Goal: Information Seeking & Learning: Learn about a topic

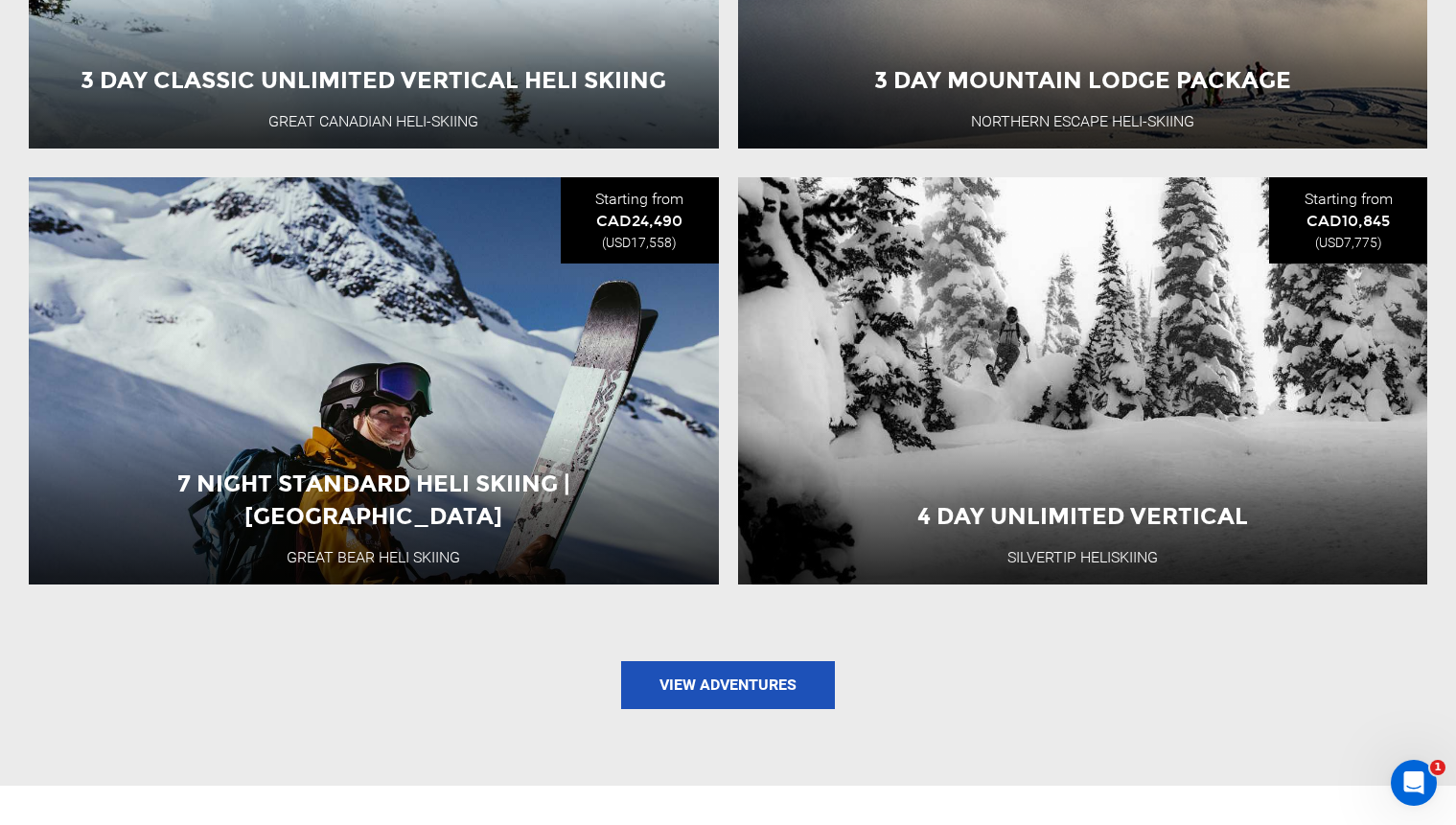
scroll to position [2082, 0]
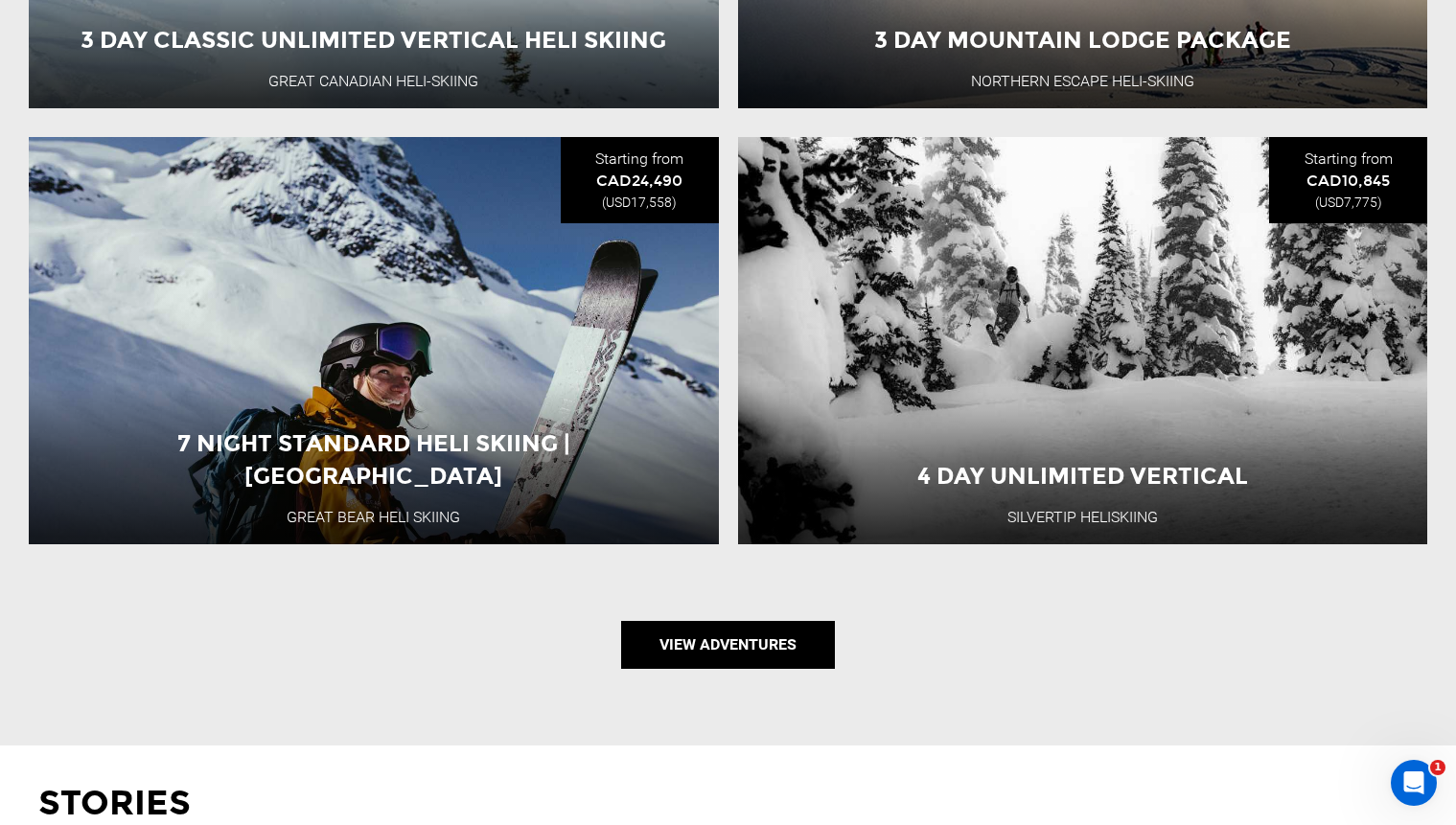
click at [712, 642] on link "View Adventures" at bounding box center [728, 644] width 214 height 48
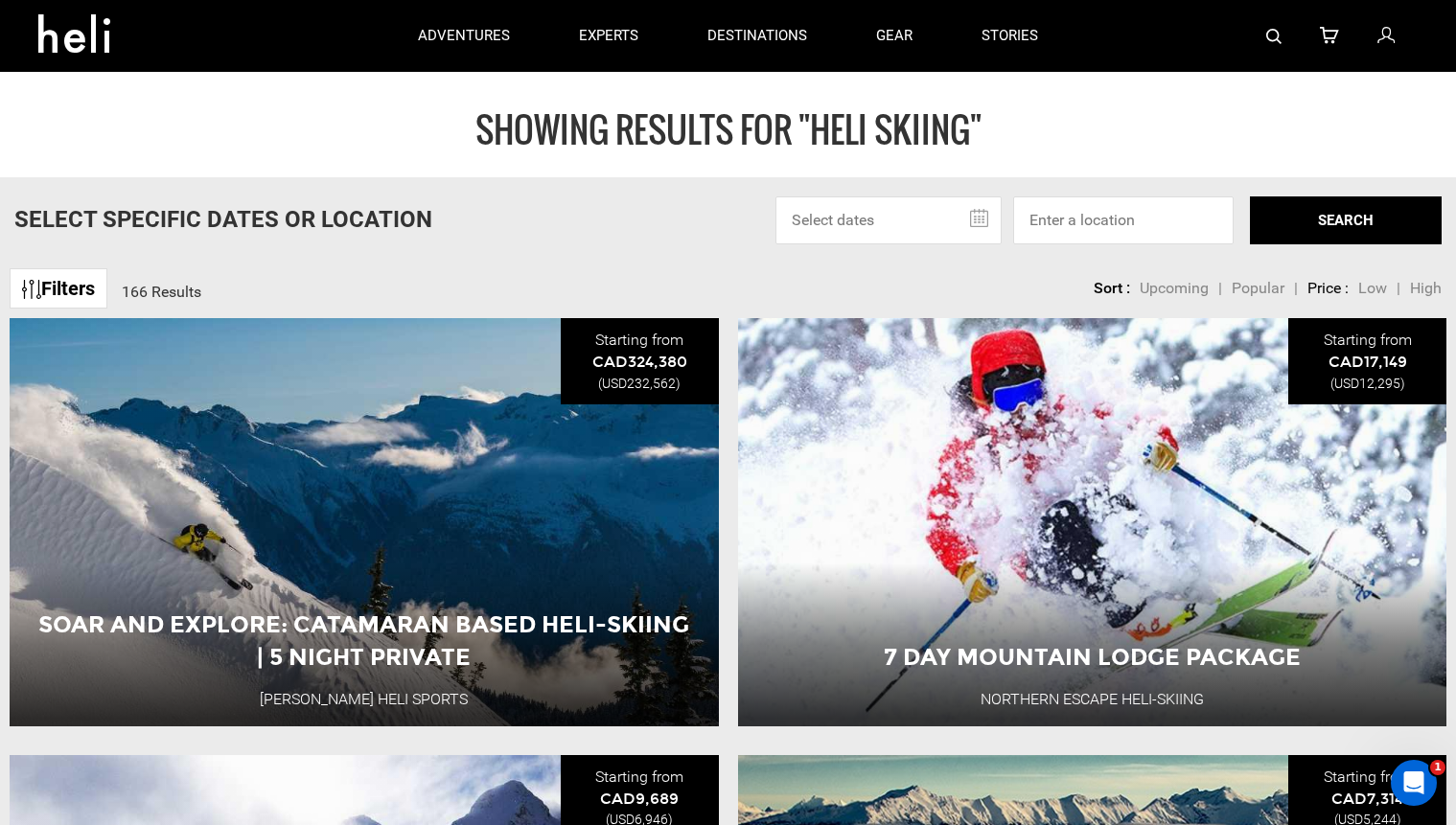
click at [1272, 30] on img at bounding box center [1274, 37] width 16 height 16
click at [1279, 34] on img at bounding box center [1274, 37] width 16 height 16
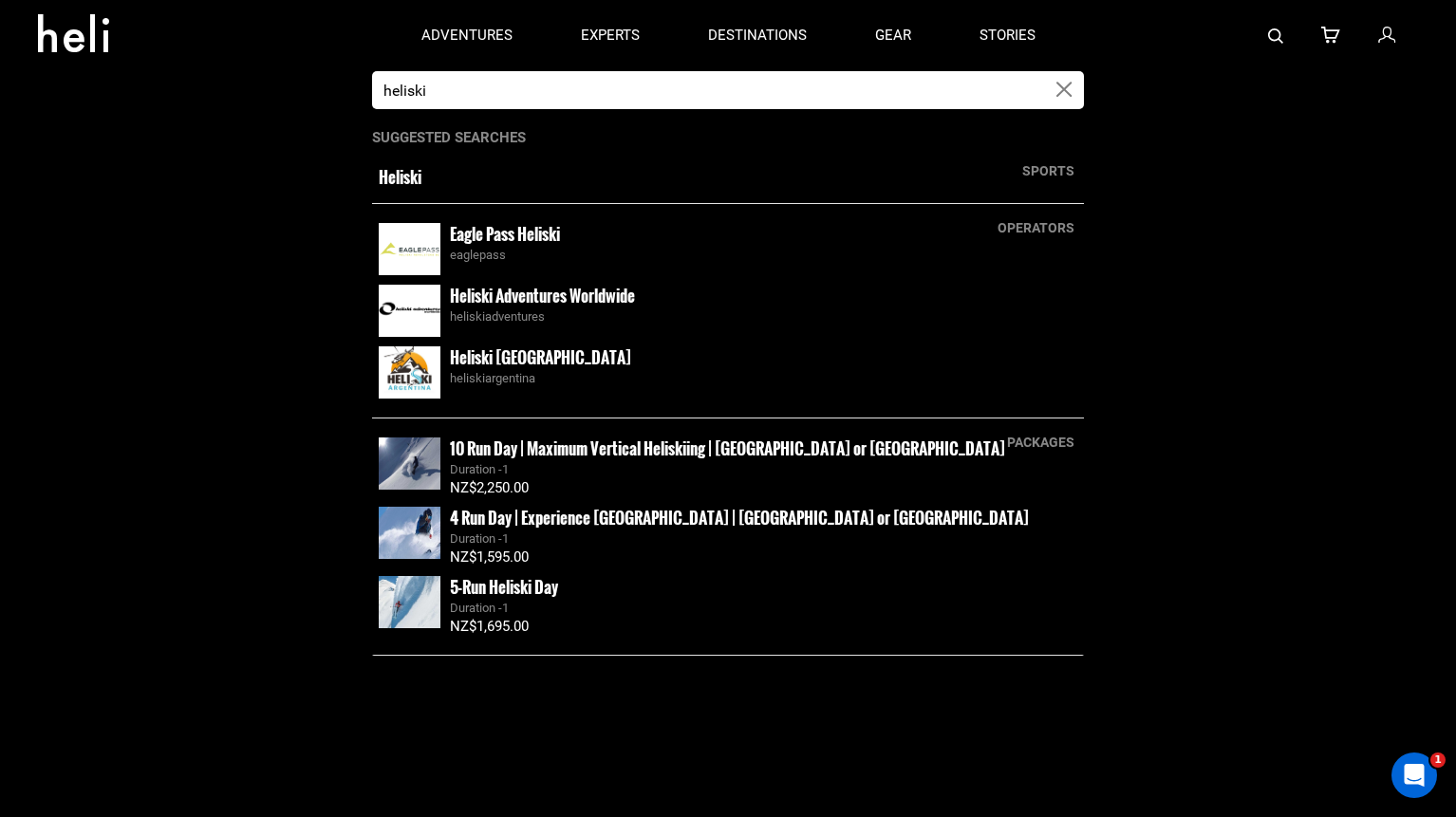
click at [396, 171] on small "Heliski" at bounding box center [658, 177] width 559 height 23
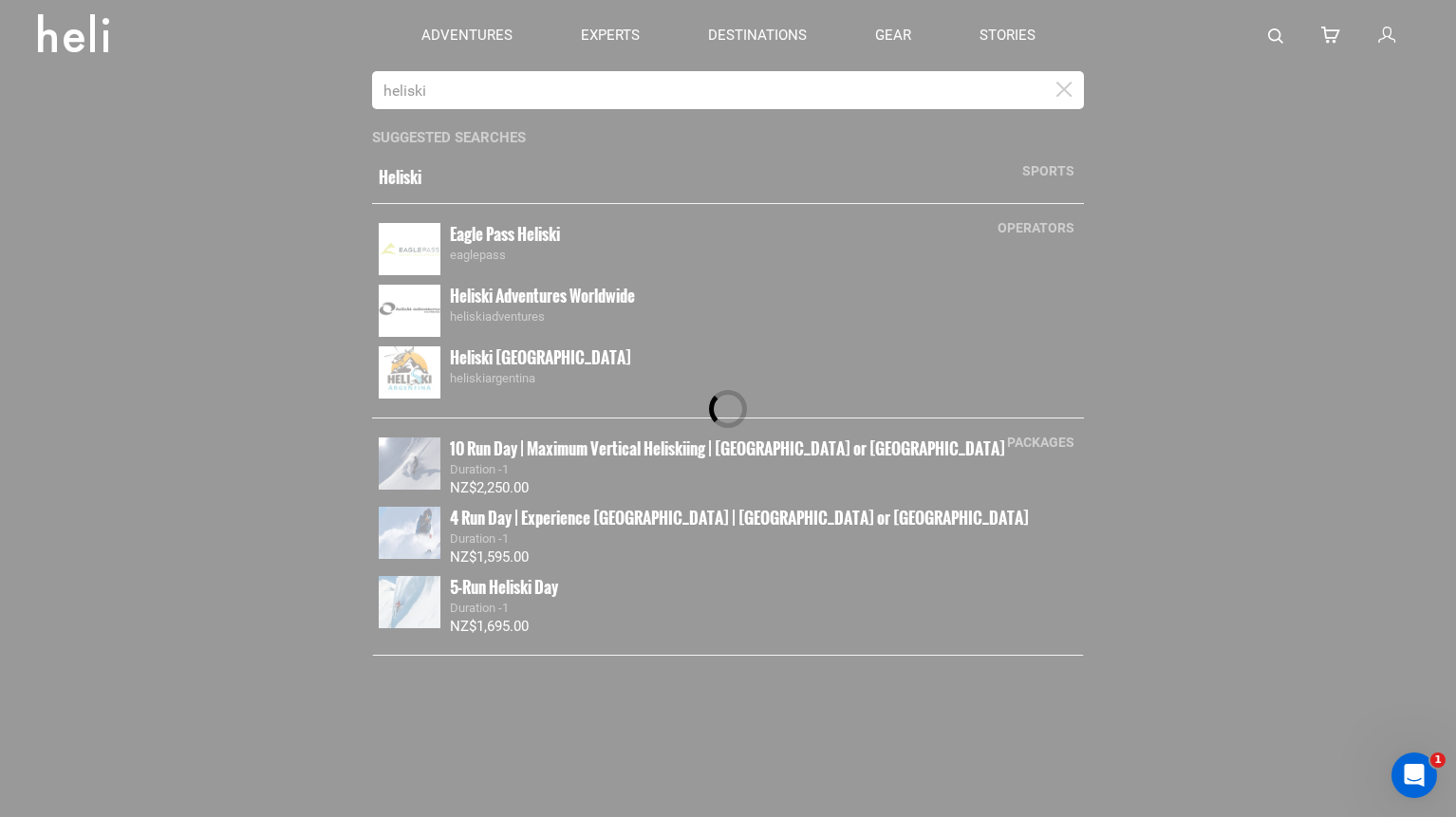
type input "Heliski"
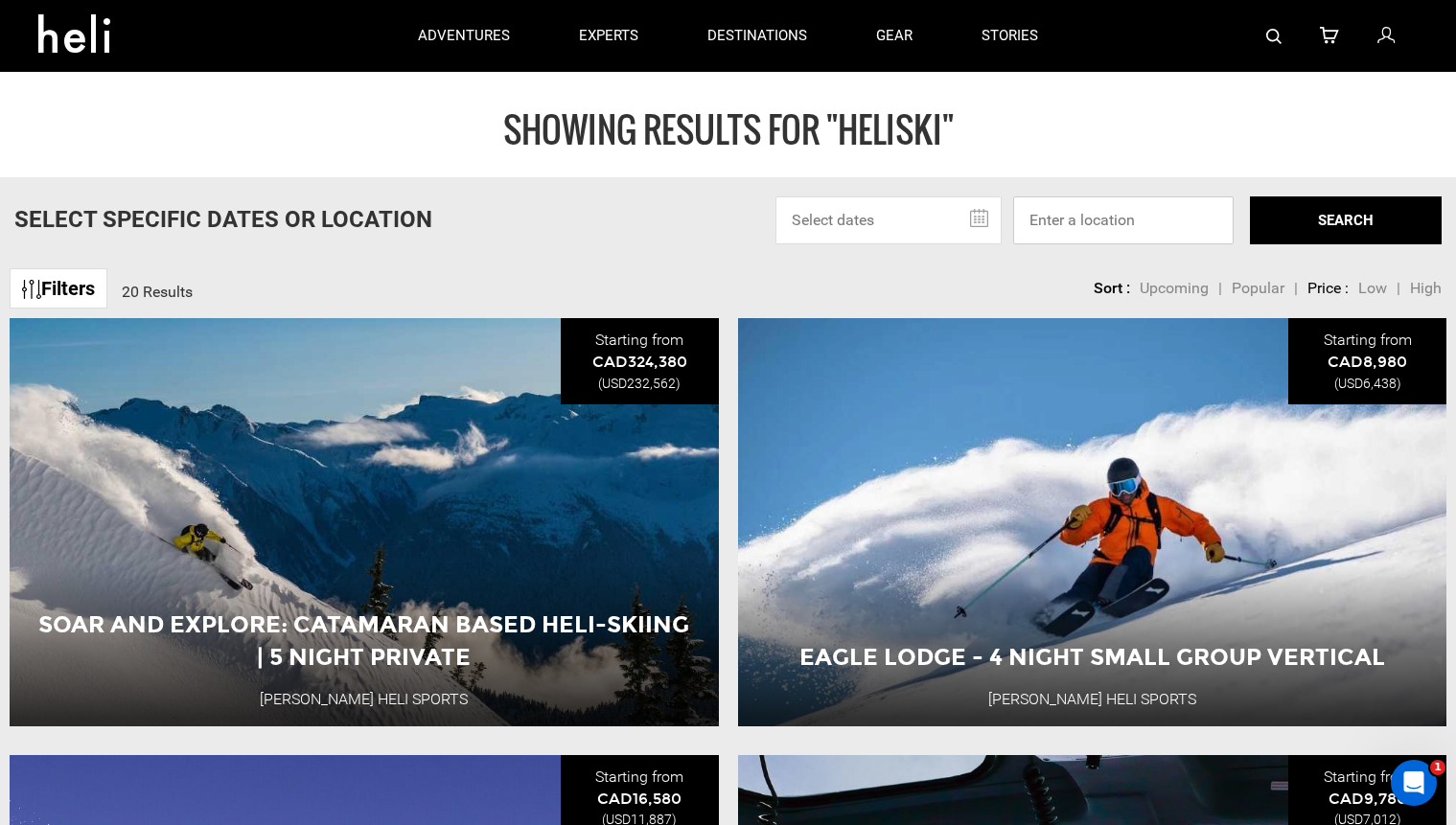
click at [1108, 218] on input at bounding box center [1123, 220] width 221 height 48
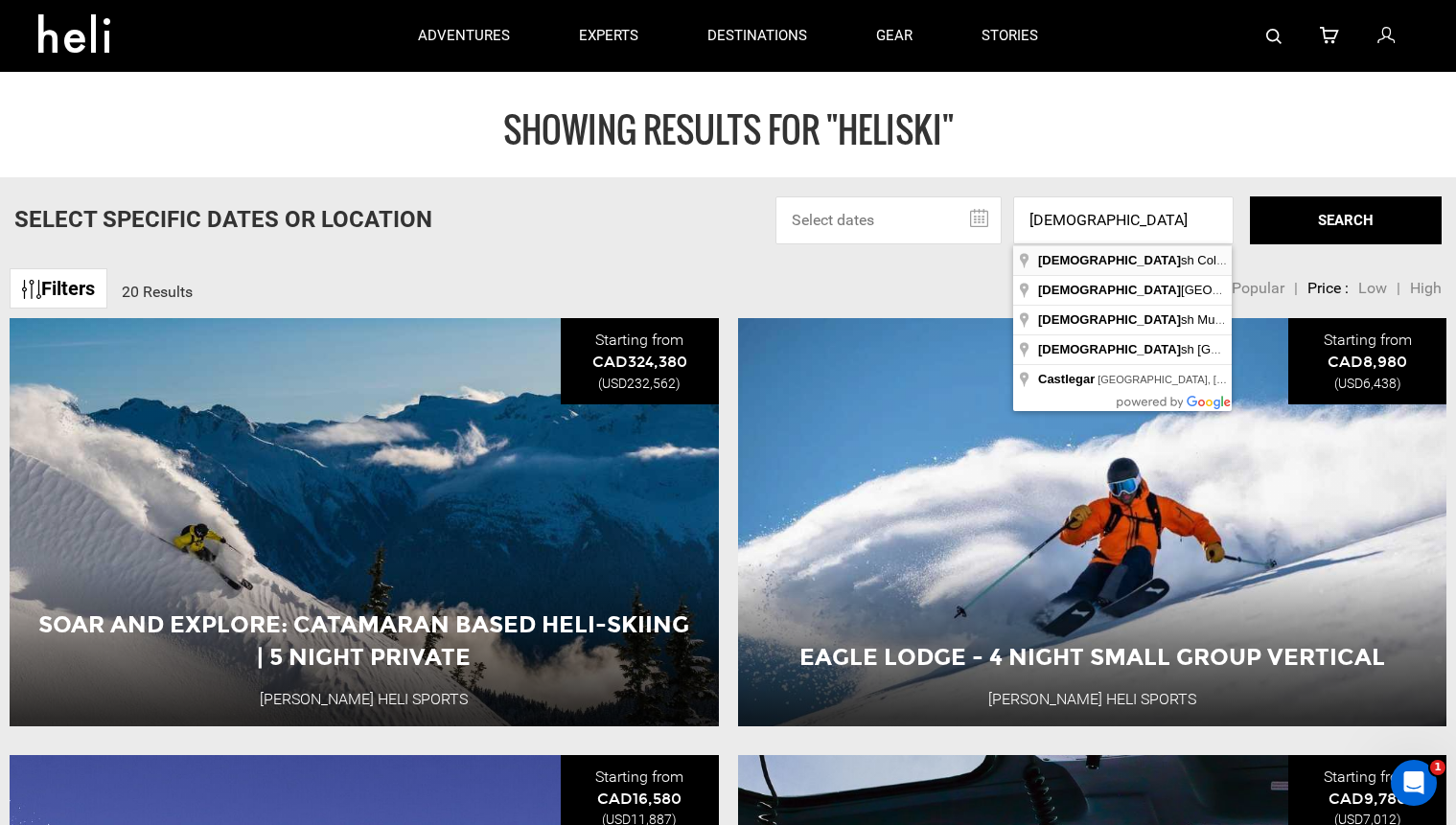
type input "British Columbia, Canada"
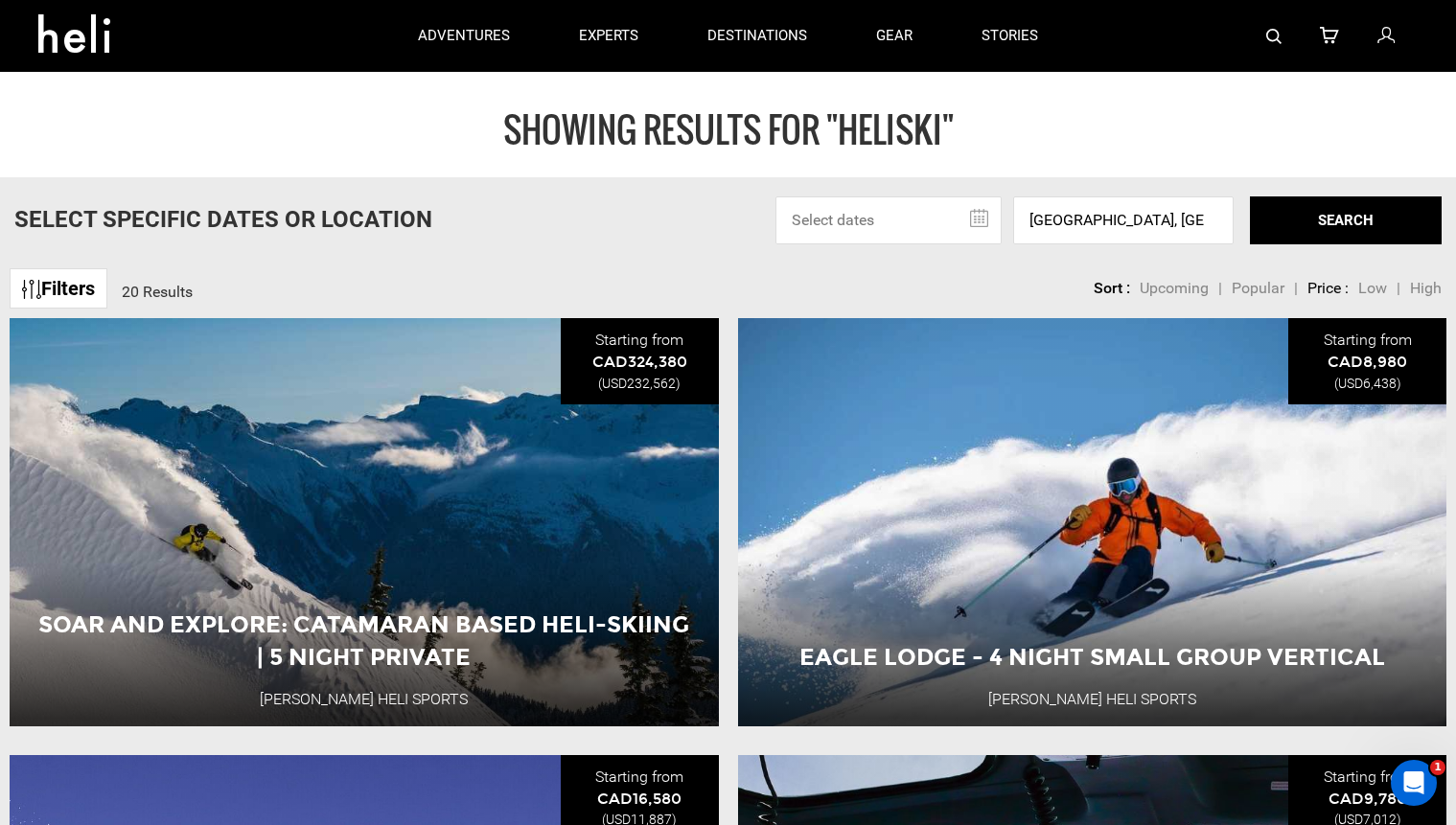
click at [1315, 218] on button "SEARCH" at bounding box center [1345, 220] width 192 height 48
click at [1009, 35] on link "stories" at bounding box center [1010, 36] width 56 height 72
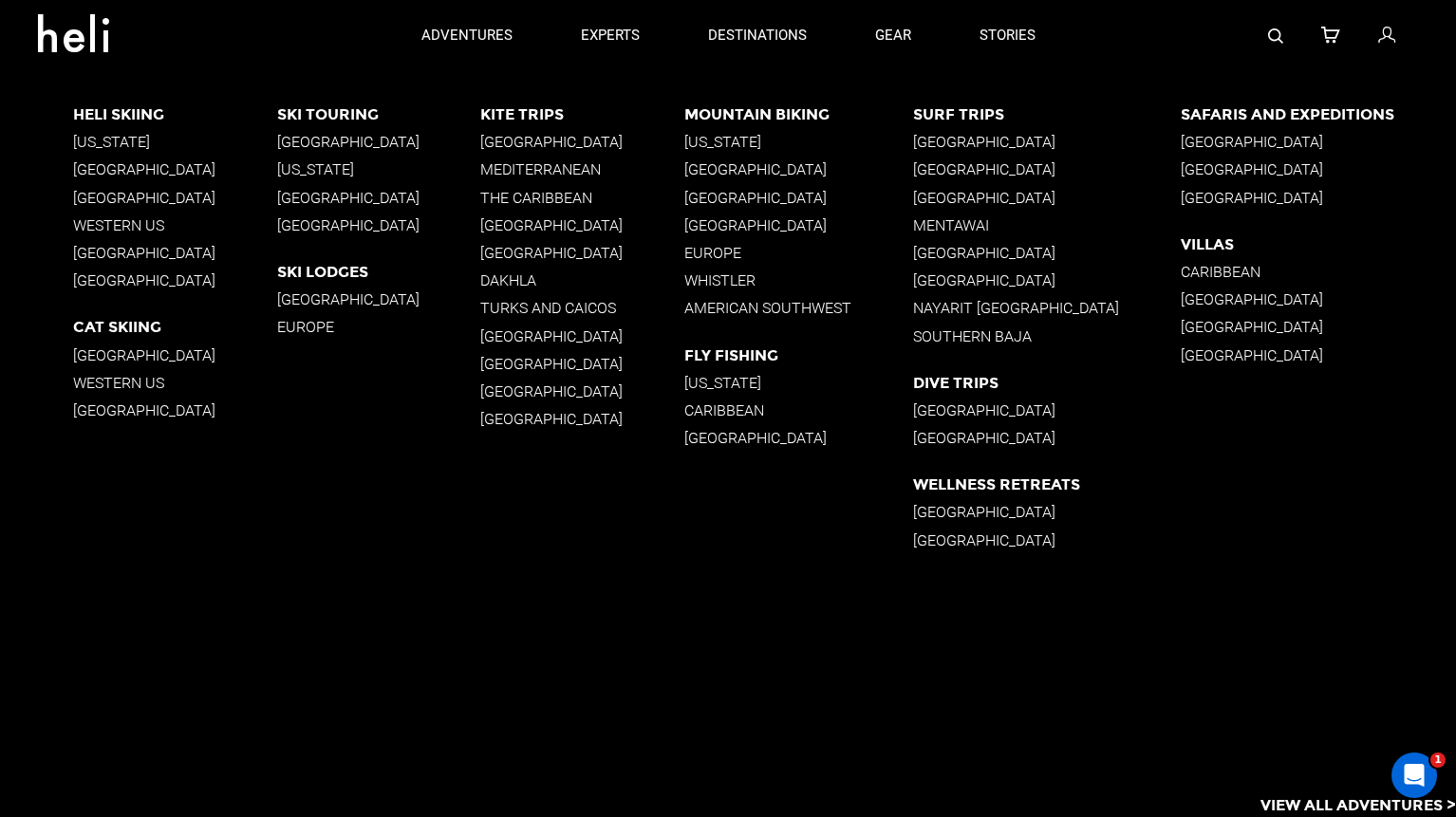
click at [118, 173] on p "British Columbia" at bounding box center [175, 169] width 204 height 18
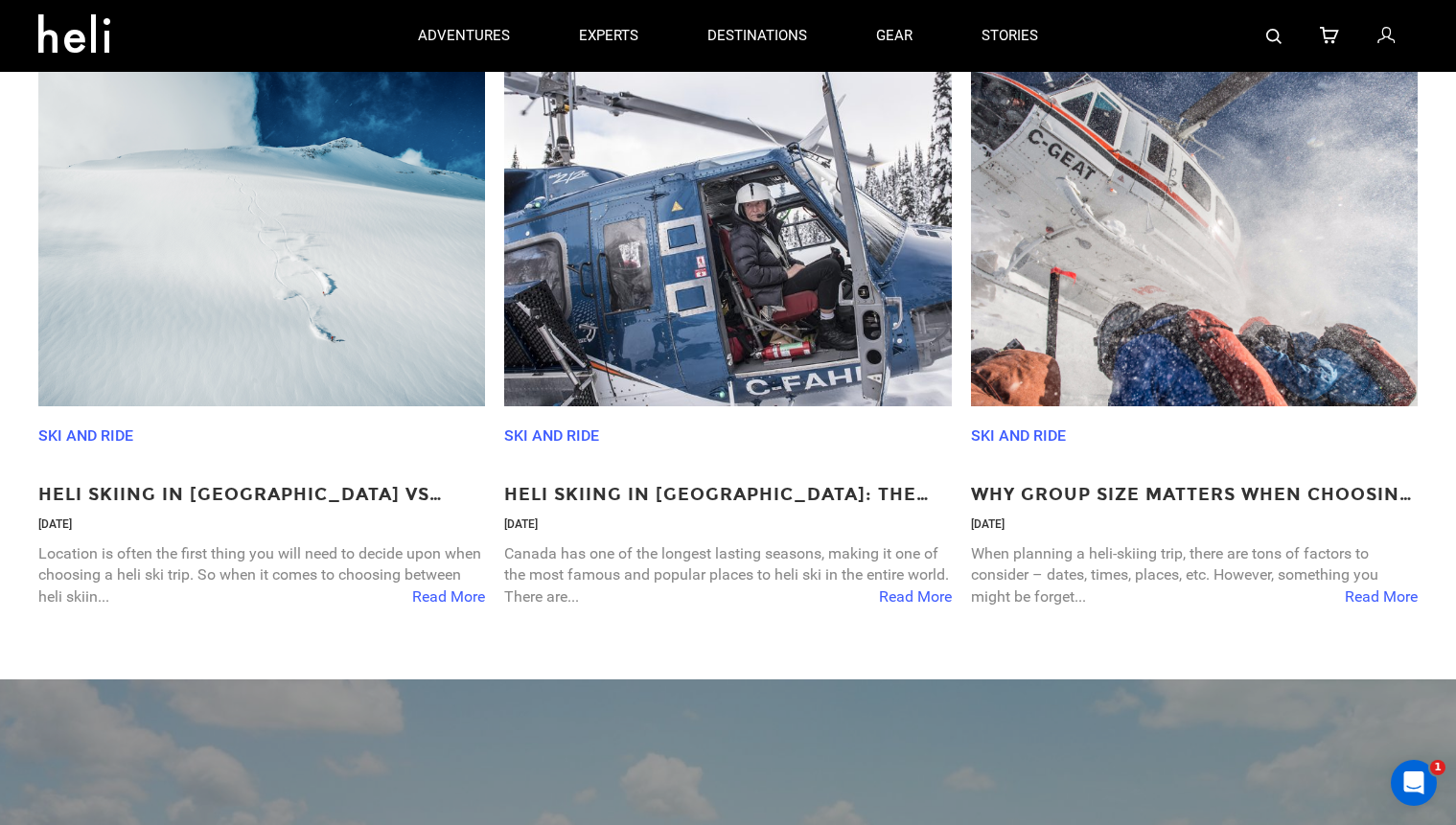
scroll to position [3212, 0]
